Goal: Task Accomplishment & Management: Manage account settings

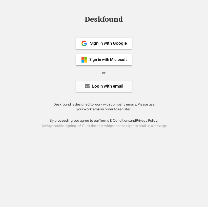
click at [90, 88] on div "Login with email" at bounding box center [104, 86] width 56 height 11
click at [107, 88] on div "Login with email" at bounding box center [107, 86] width 31 height 4
click at [100, 57] on div "Sign in with Microsoft" at bounding box center [104, 59] width 56 height 11
